Goal: Information Seeking & Learning: Understand process/instructions

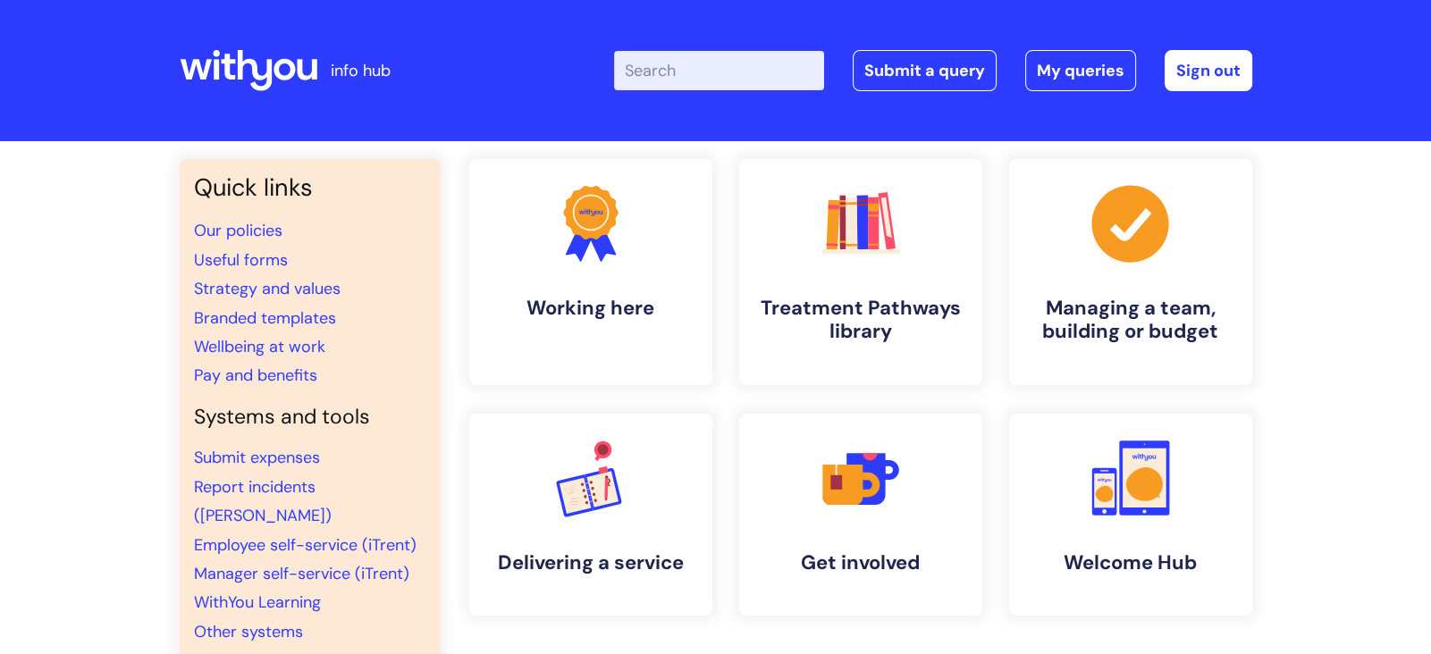
click at [664, 80] on input "Enter your search term here..." at bounding box center [719, 70] width 210 height 39
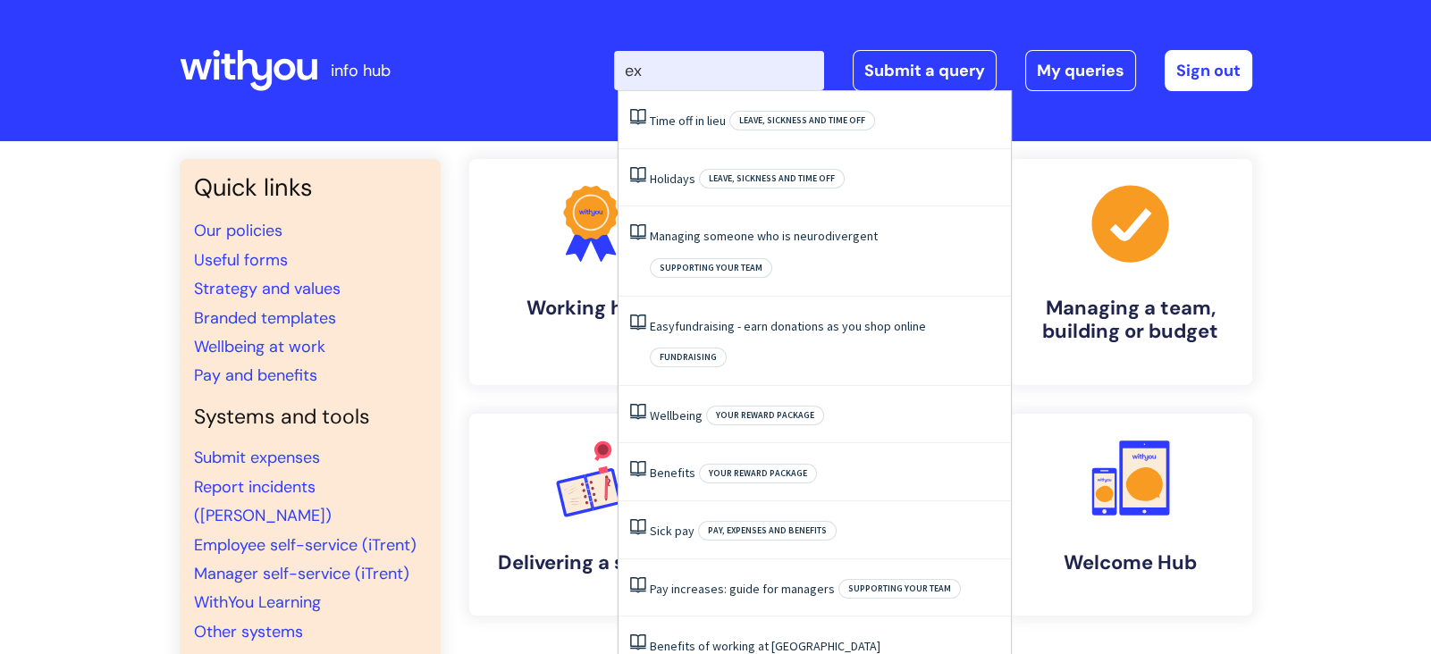
type input "e"
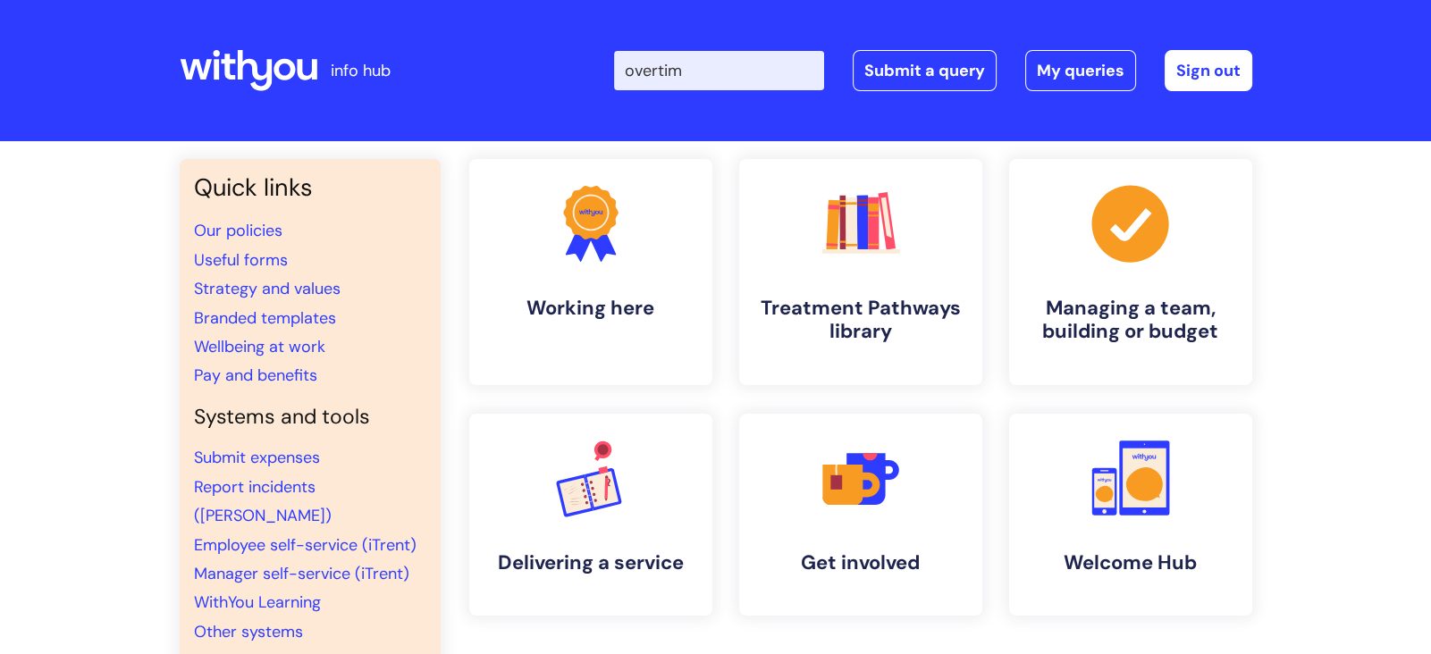
type input "overtime"
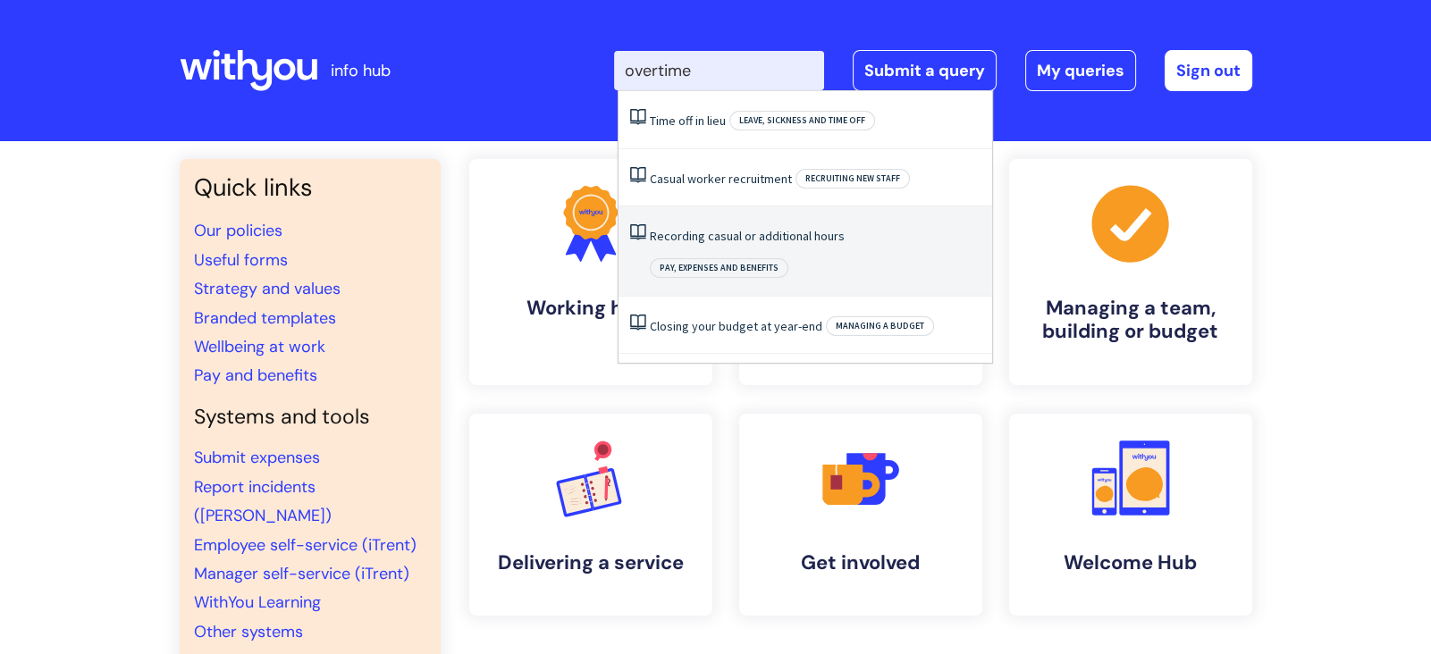
click at [745, 231] on link "Recording casual or additional hours" at bounding box center [747, 236] width 195 height 16
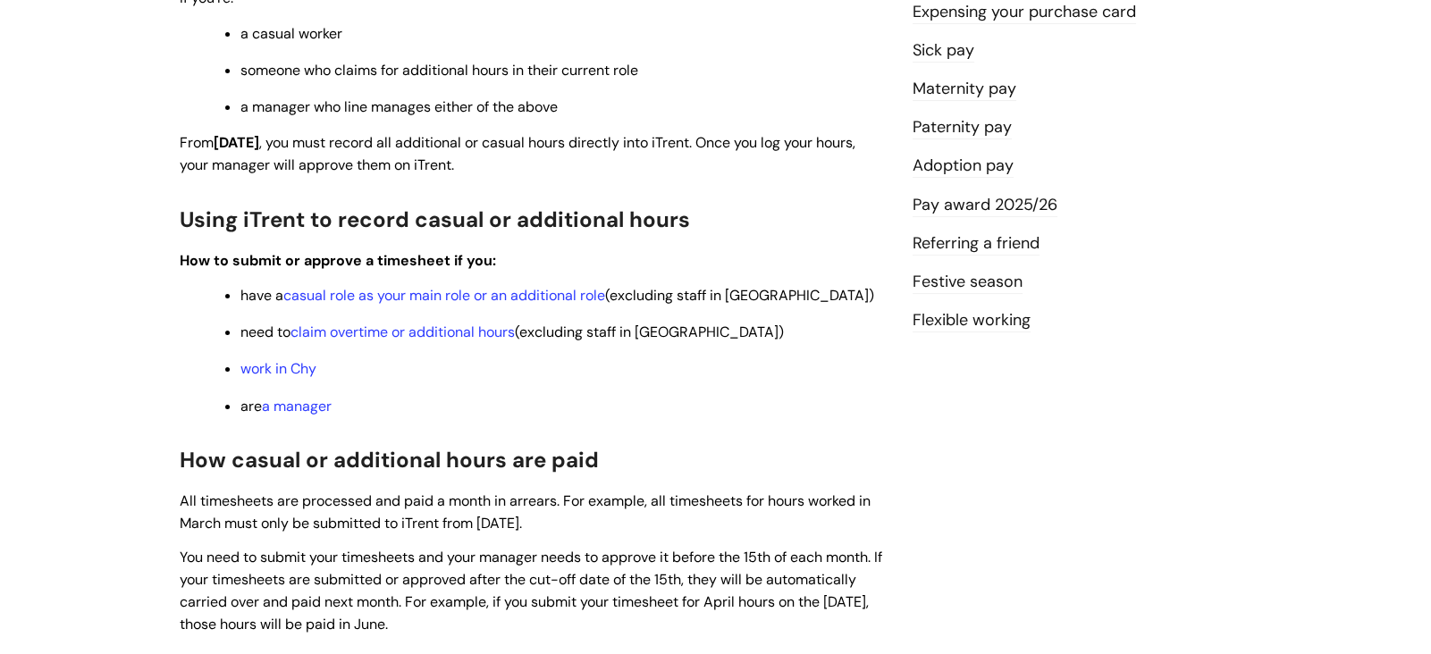
scroll to position [519, 0]
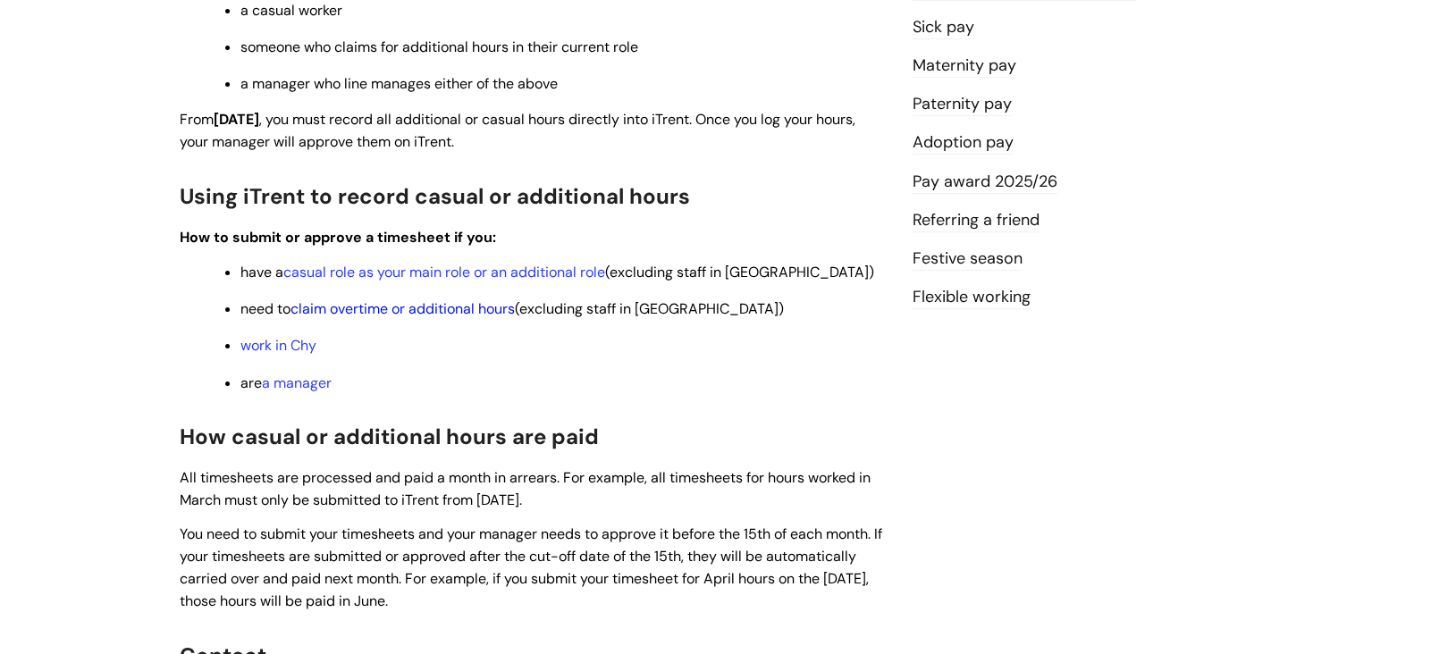
click at [475, 306] on link "claim overtime or additional hours" at bounding box center [402, 308] width 224 height 19
